Goal: Task Accomplishment & Management: Manage account settings

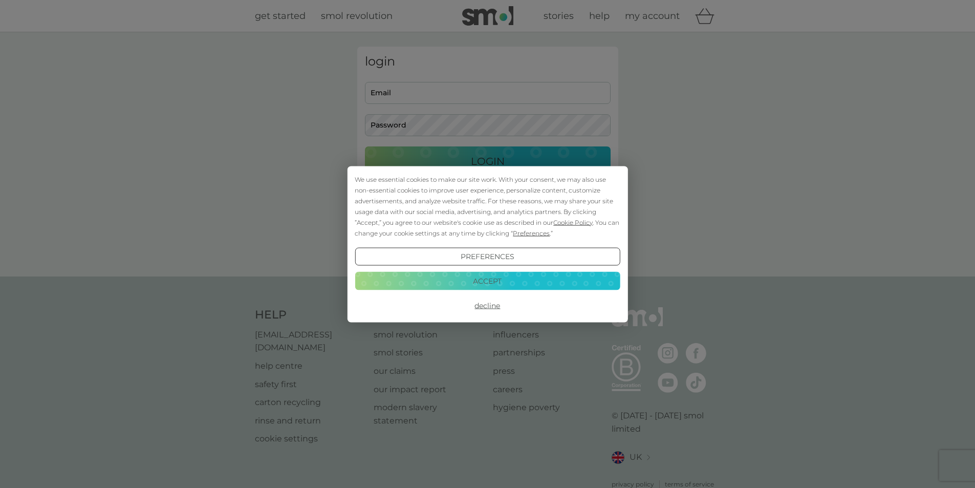
click at [487, 283] on button "Accept" at bounding box center [487, 281] width 265 height 18
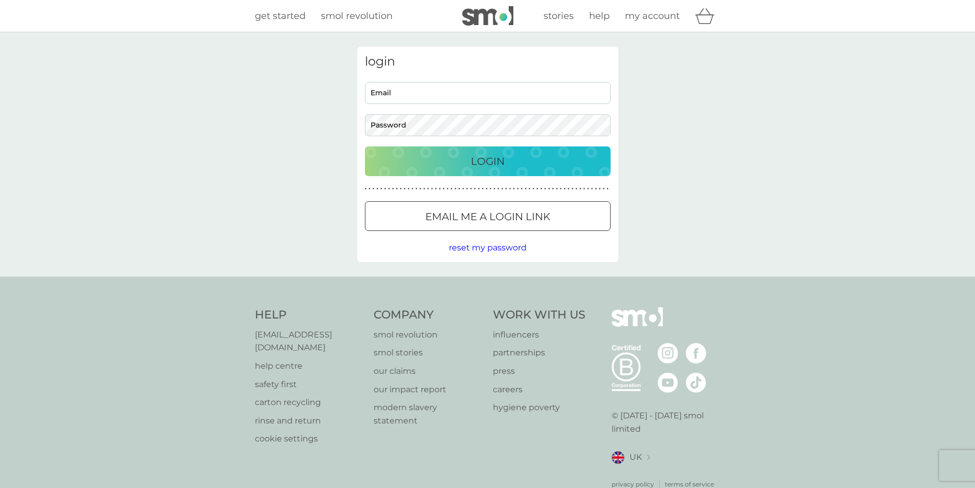
click at [410, 98] on input "Email" at bounding box center [488, 93] width 246 height 22
type input "[PERSON_NAME][EMAIL_ADDRESS][DOMAIN_NAME]"
click at [365, 146] on button "Login" at bounding box center [488, 161] width 246 height 30
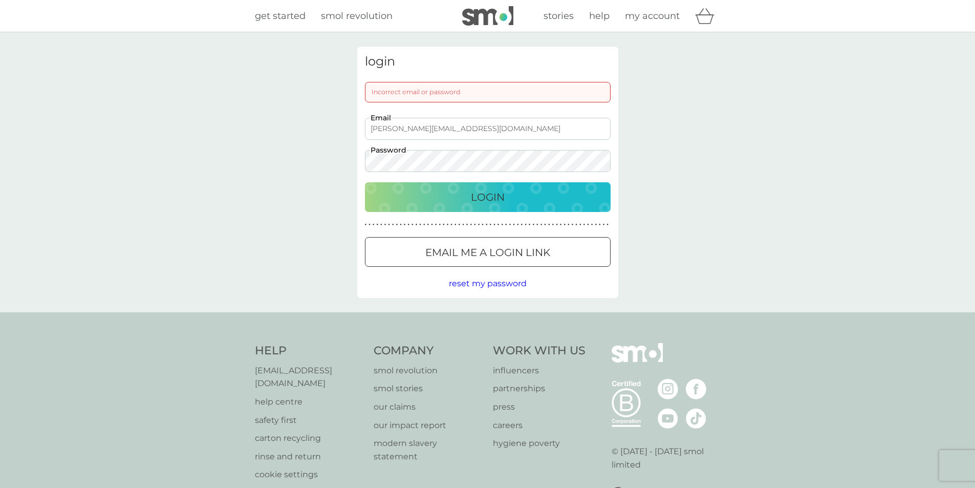
click at [365, 182] on button "Login" at bounding box center [488, 197] width 246 height 30
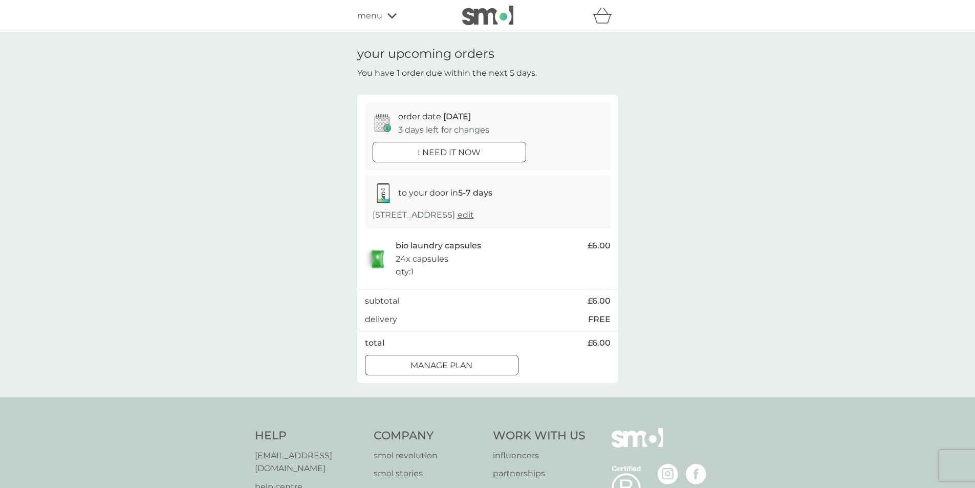
click at [478, 368] on div "Manage plan" at bounding box center [441, 365] width 152 height 13
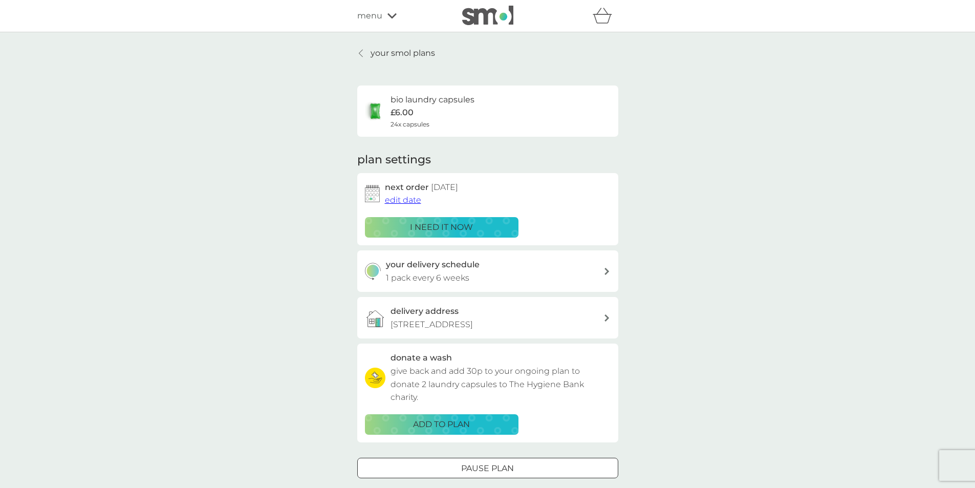
click at [410, 199] on span "edit date" at bounding box center [403, 200] width 36 height 10
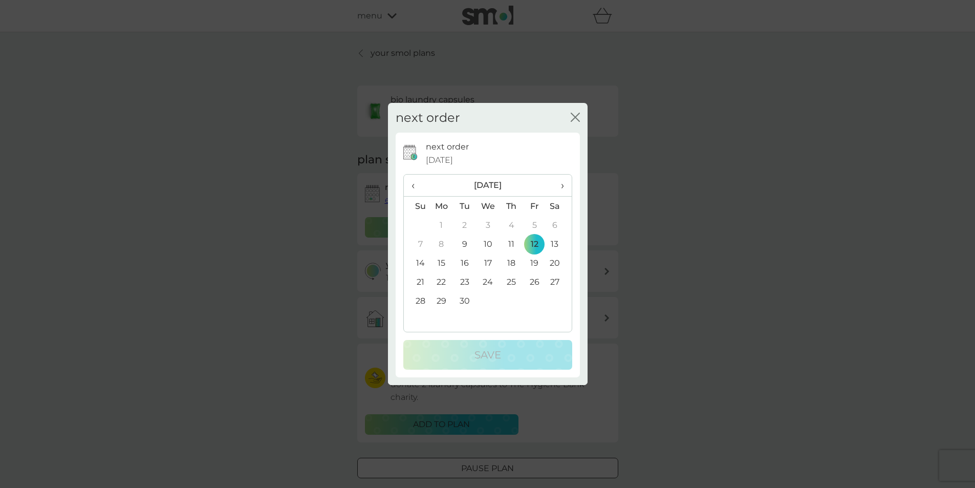
click at [467, 299] on td "30" at bounding box center [464, 300] width 23 height 19
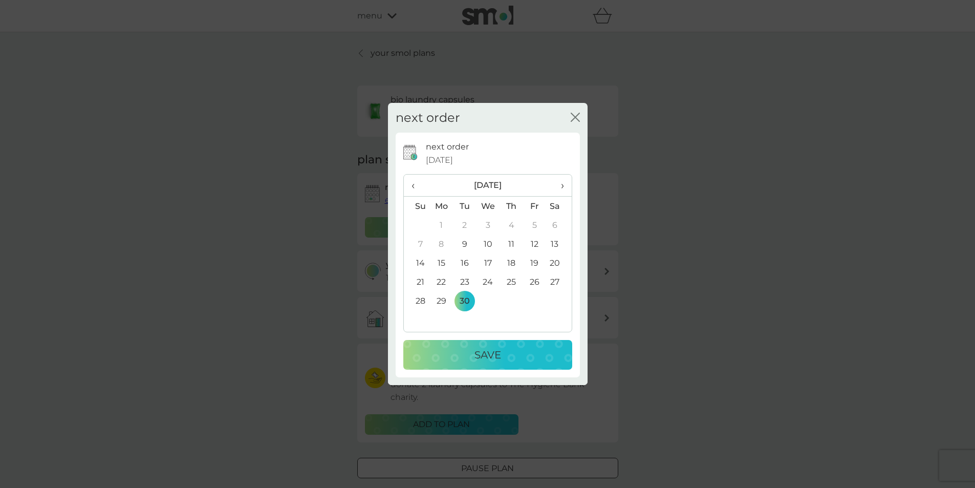
click at [486, 341] on button "Save" at bounding box center [487, 355] width 169 height 30
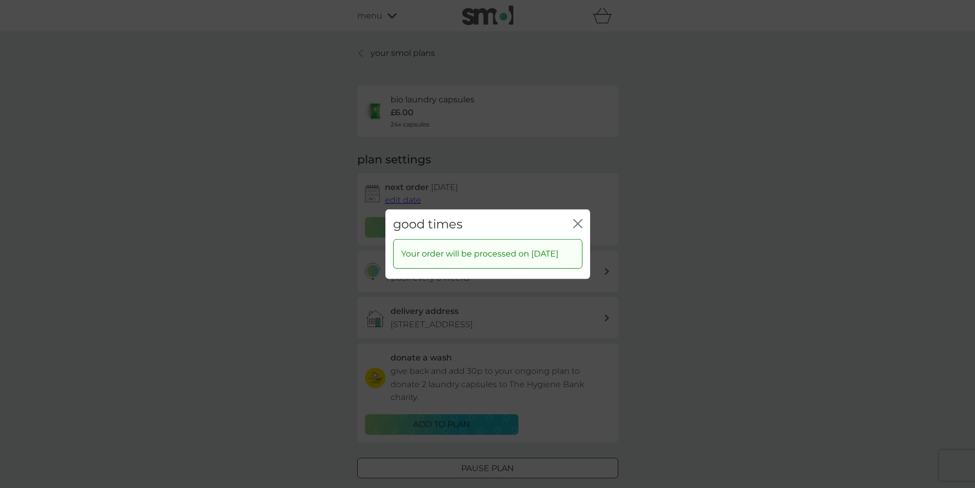
click at [581, 218] on icon "close" at bounding box center [577, 222] width 9 height 9
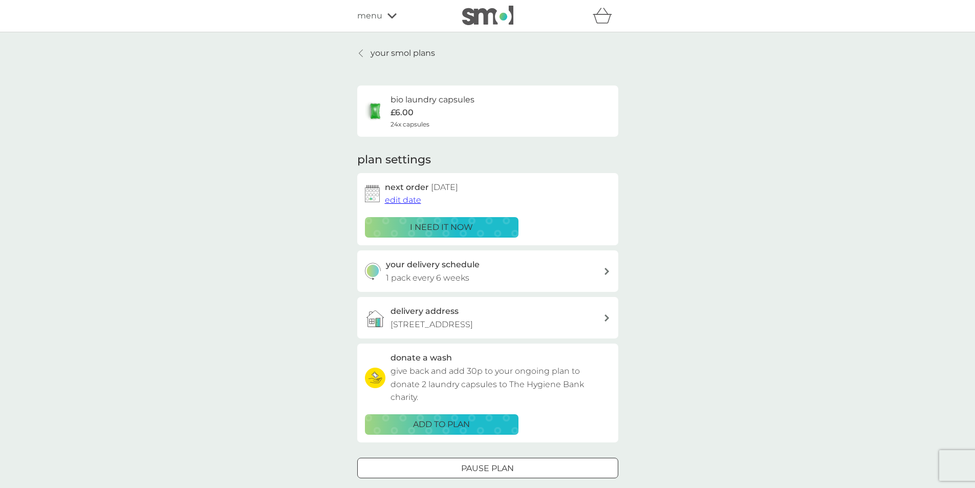
click at [601, 265] on div "your delivery schedule 1 pack every 6 weeks" at bounding box center [494, 271] width 217 height 26
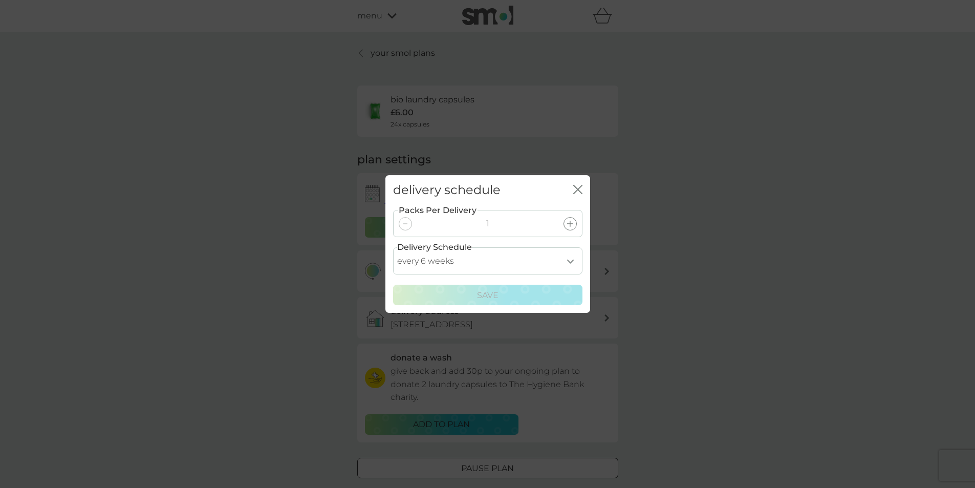
click at [574, 262] on select "every 1 week every 2 weeks every 3 weeks every 4 weeks every 5 weeks every 6 we…" at bounding box center [487, 260] width 189 height 27
select select "119"
click at [393, 247] on select "every 1 week every 2 weeks every 3 weeks every 4 weeks every 5 weeks every 6 we…" at bounding box center [487, 260] width 189 height 27
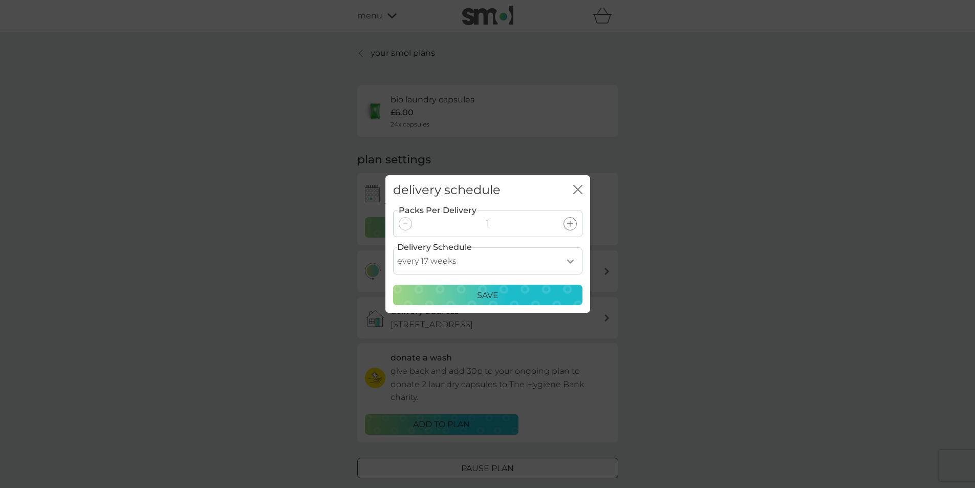
click at [479, 291] on p "Save" at bounding box center [487, 295] width 21 height 13
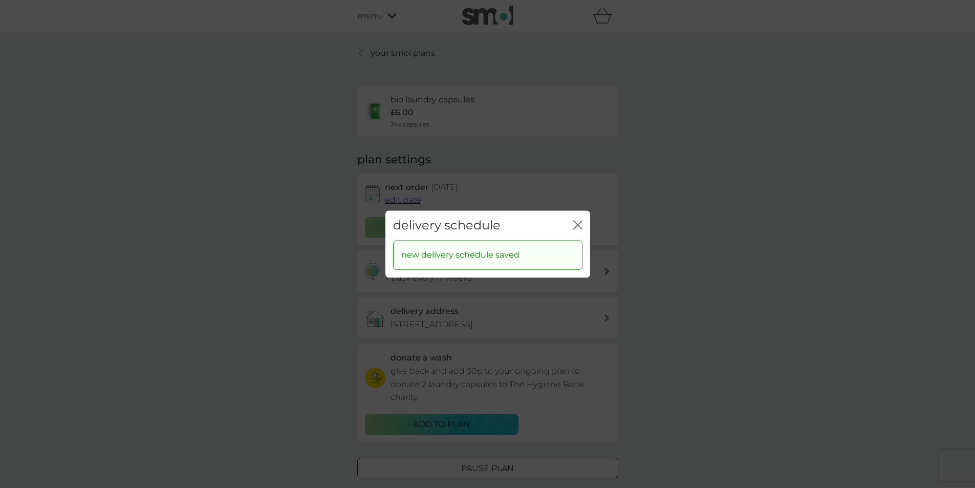
click at [587, 228] on div "delivery schedule close" at bounding box center [487, 225] width 205 height 30
click at [579, 228] on icon "close" at bounding box center [577, 224] width 9 height 9
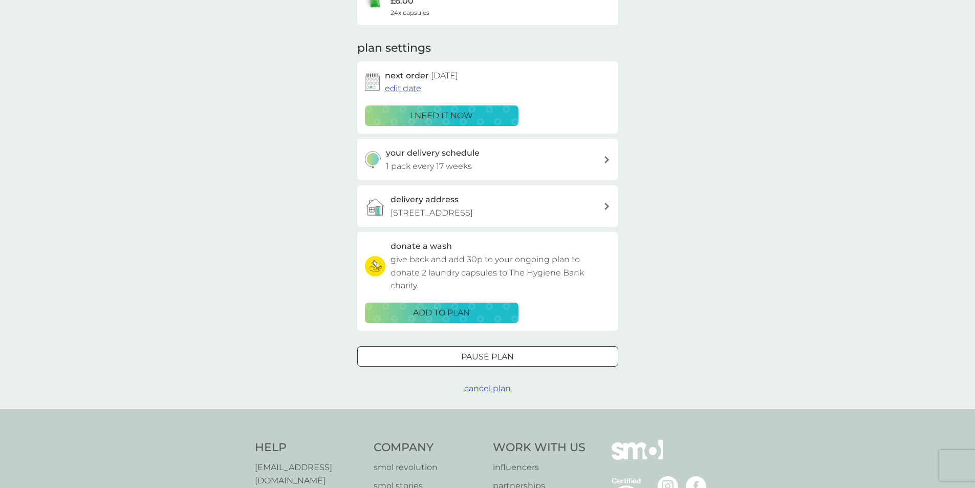
scroll to position [154, 0]
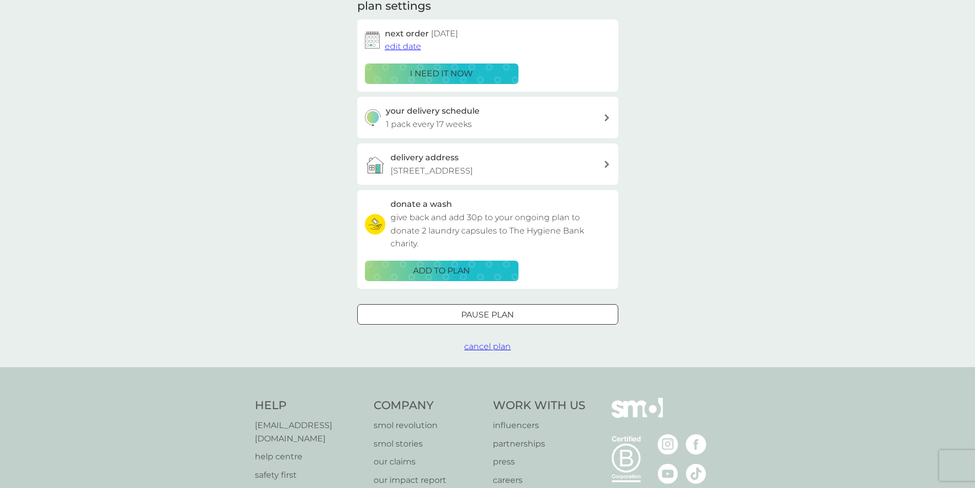
click at [502, 317] on div at bounding box center [487, 314] width 37 height 11
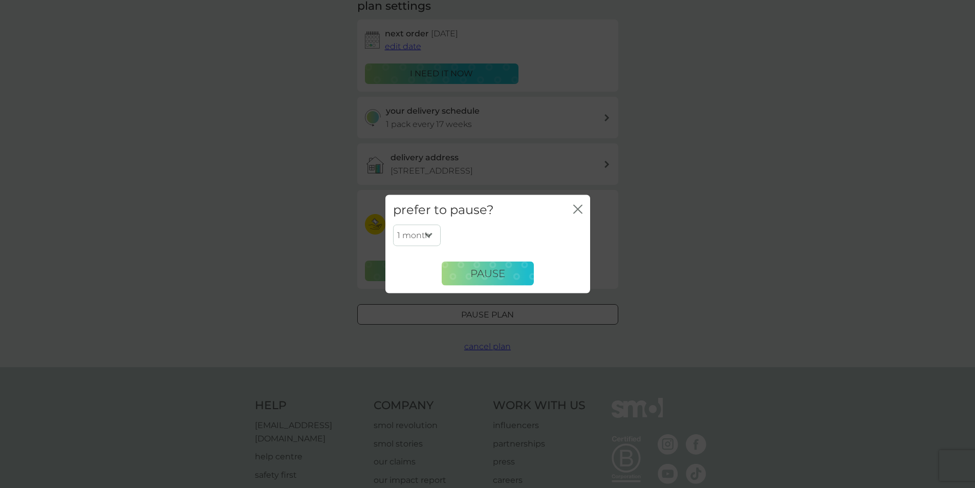
click at [434, 232] on select "1 month 2 months 3 months 4 months 5 months 6 months" at bounding box center [417, 235] width 48 height 21
select select "6"
click at [393, 225] on select "1 month 2 months 3 months 4 months 5 months 6 months" at bounding box center [417, 235] width 48 height 21
click at [489, 277] on span "Pause" at bounding box center [487, 273] width 35 height 12
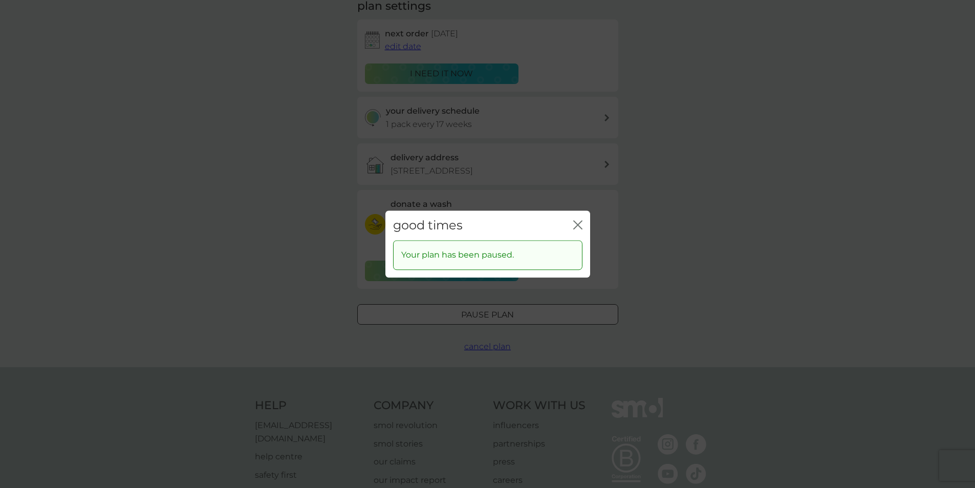
click at [579, 226] on icon "close" at bounding box center [580, 225] width 4 height 8
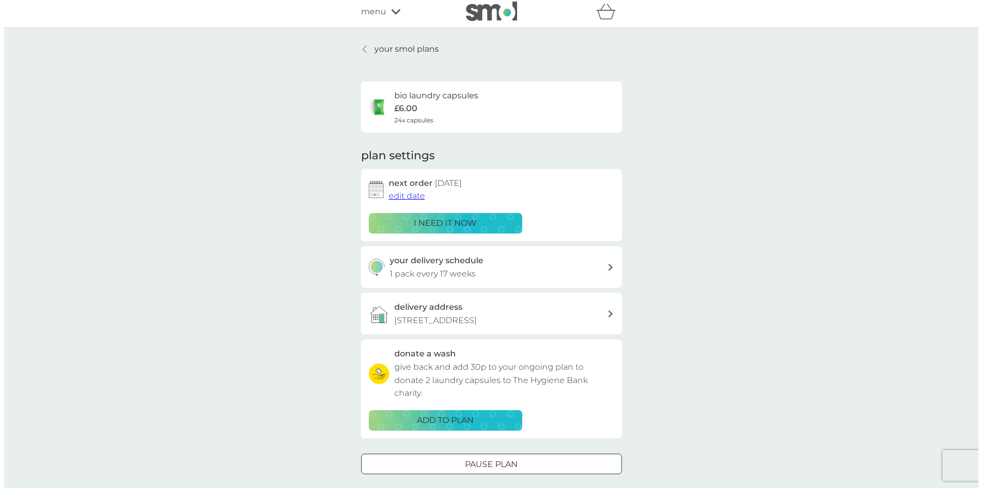
scroll to position [0, 0]
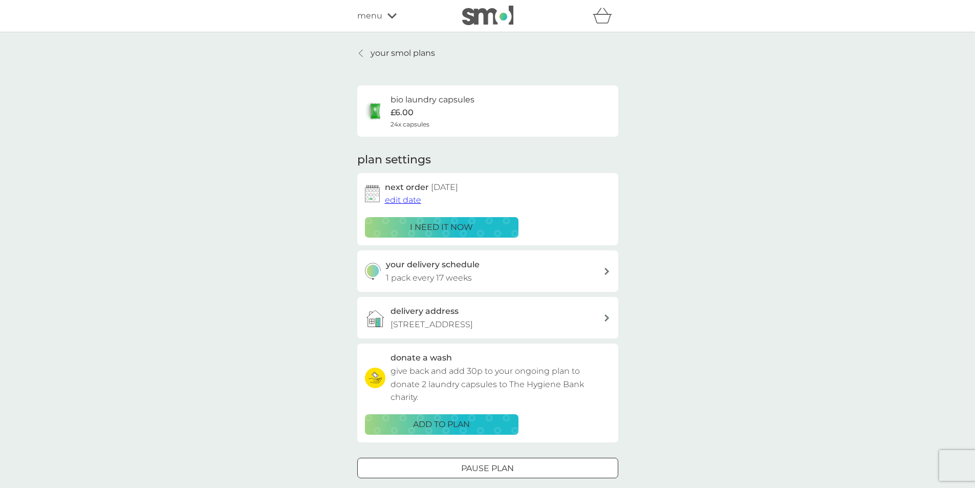
click at [391, 13] on icon at bounding box center [391, 16] width 9 height 6
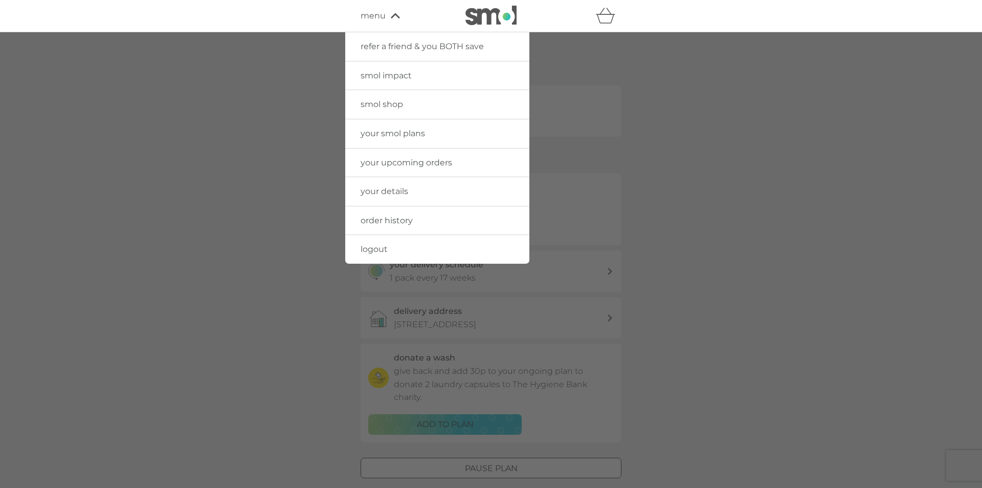
click at [380, 246] on span "logout" at bounding box center [374, 249] width 27 height 10
